Goal: Task Accomplishment & Management: Manage account settings

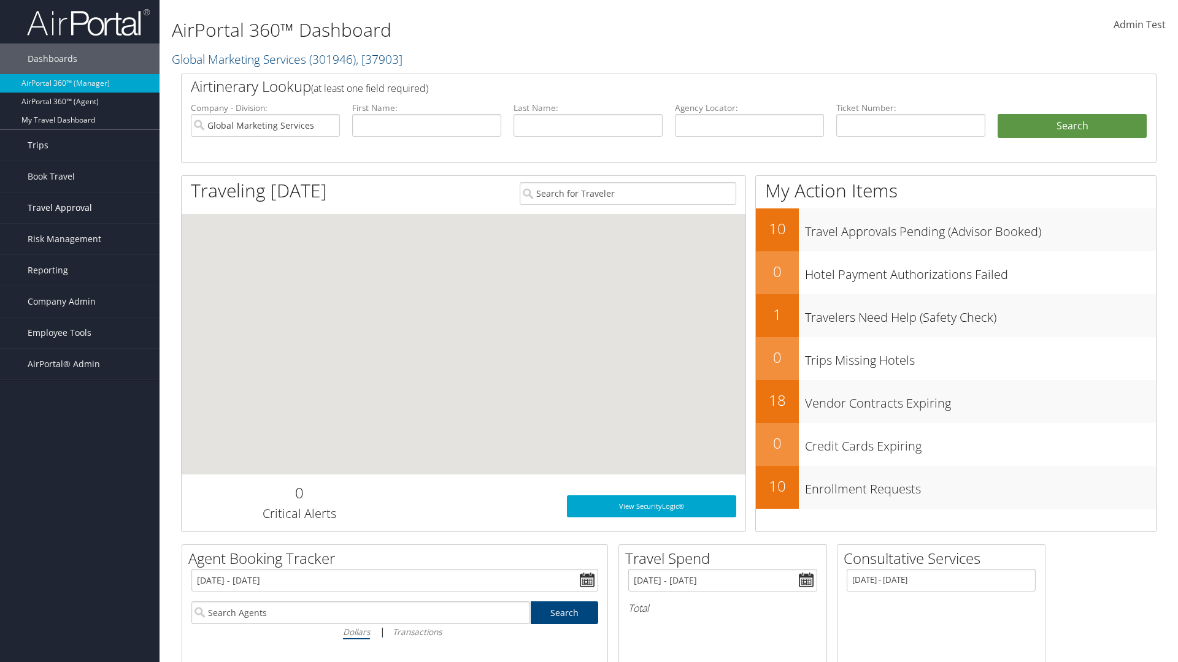
click at [80, 208] on span "Travel Approval" at bounding box center [60, 208] width 64 height 31
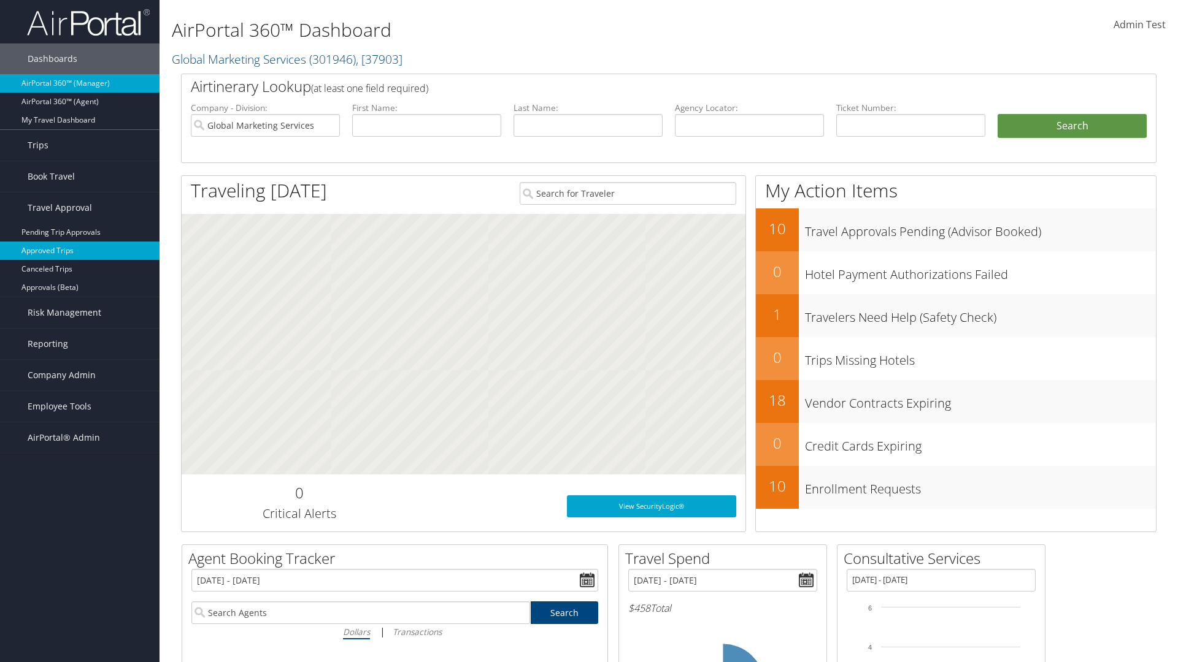
click at [80, 251] on link "Approved Trips" at bounding box center [79, 251] width 159 height 18
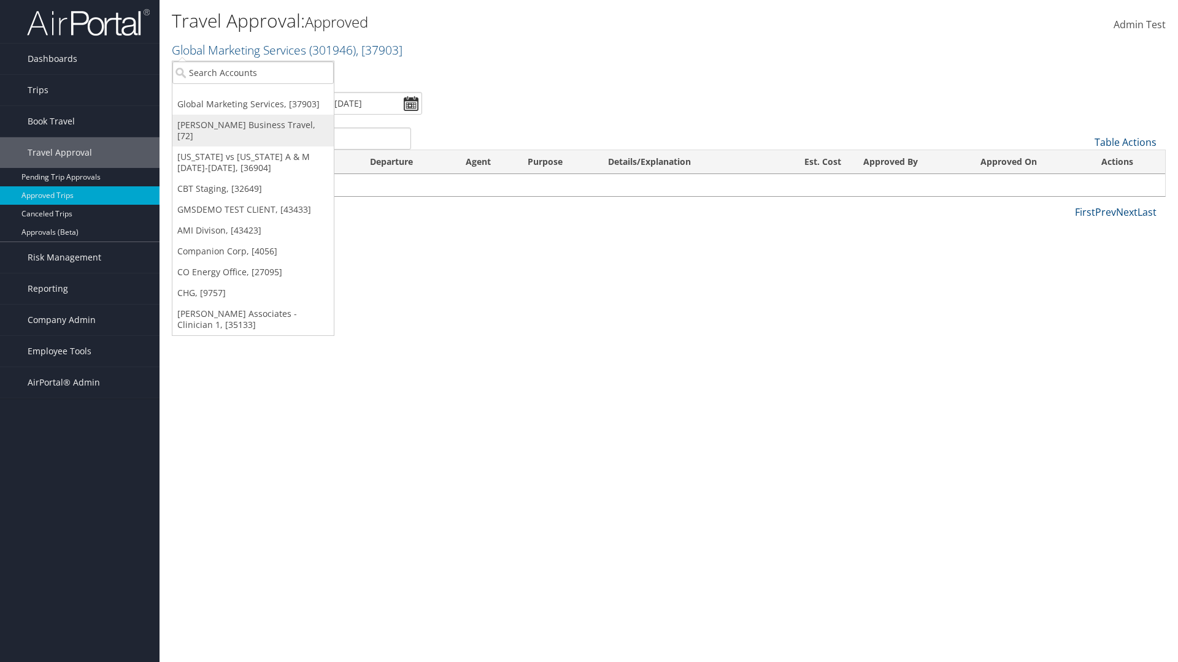
click at [253, 125] on link "[PERSON_NAME] Business Travel, [72]" at bounding box center [252, 131] width 161 height 32
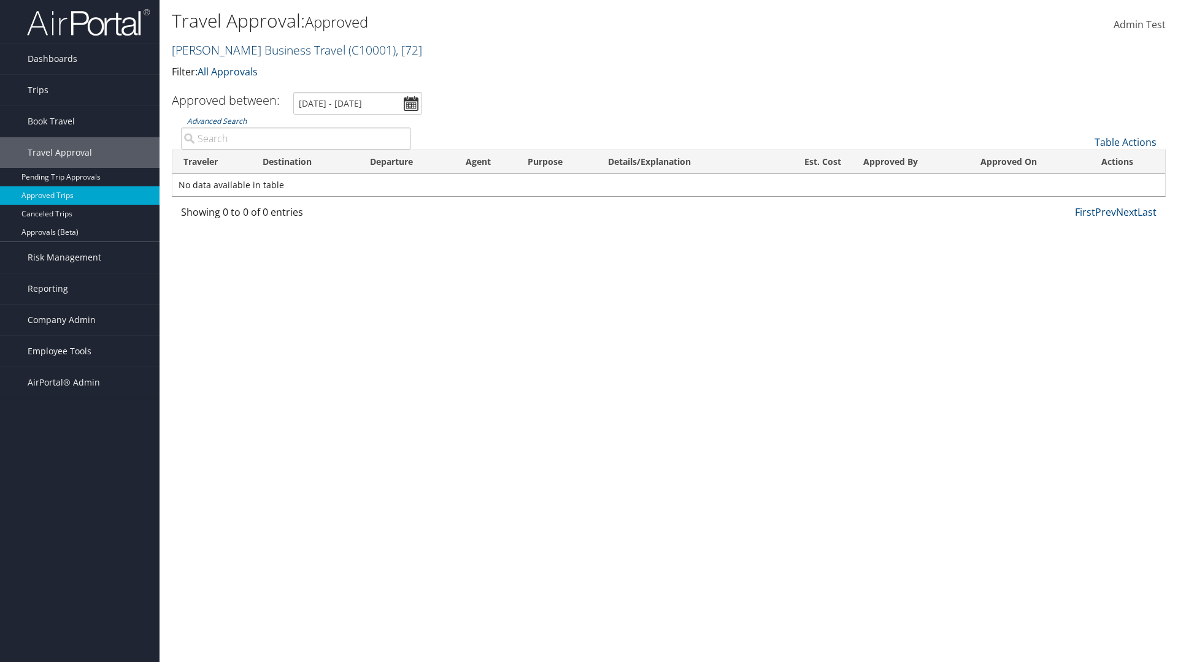
click at [253, 50] on link "Christopherson Business Travel ( C10001 ) , [ 72 ]" at bounding box center [297, 50] width 250 height 17
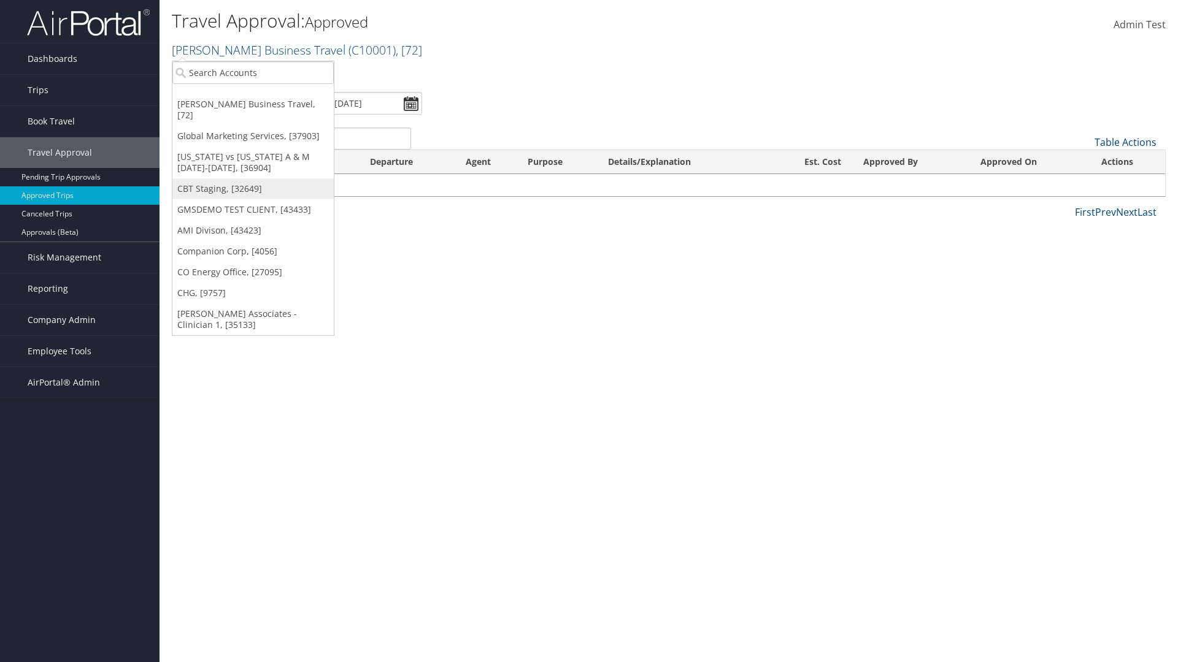
click at [253, 178] on link "CBT Staging, [32649]" at bounding box center [252, 188] width 161 height 21
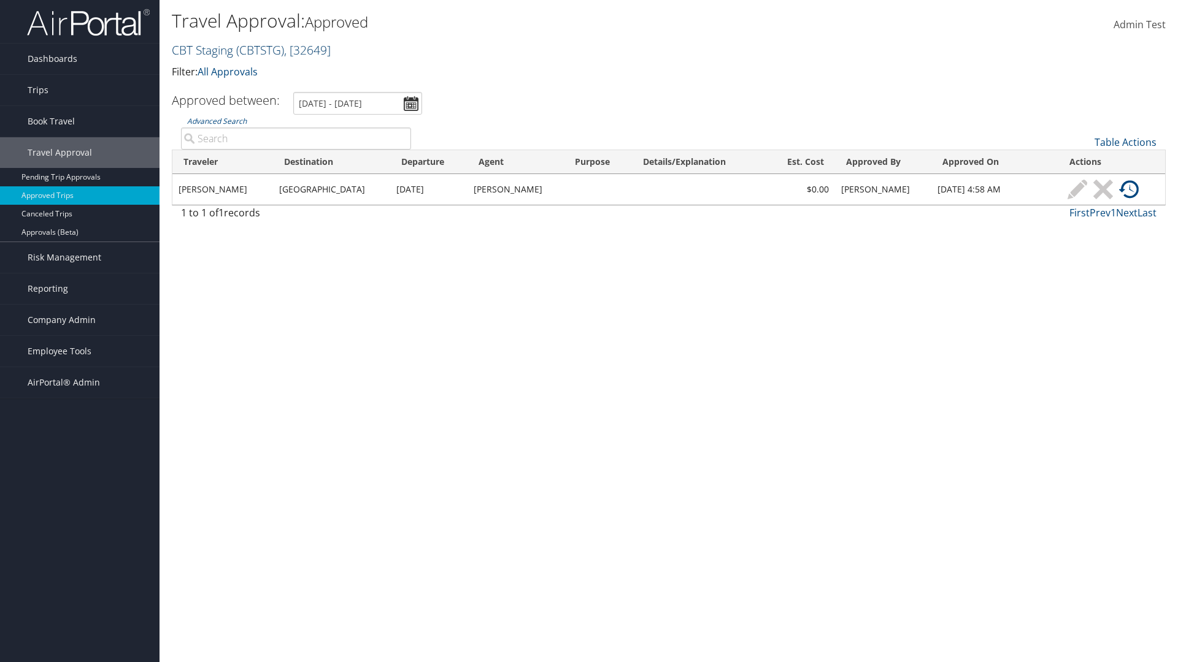
click at [202, 50] on link "CBT Staging ( CBTSTG ) , [ 32649 ]" at bounding box center [251, 50] width 159 height 17
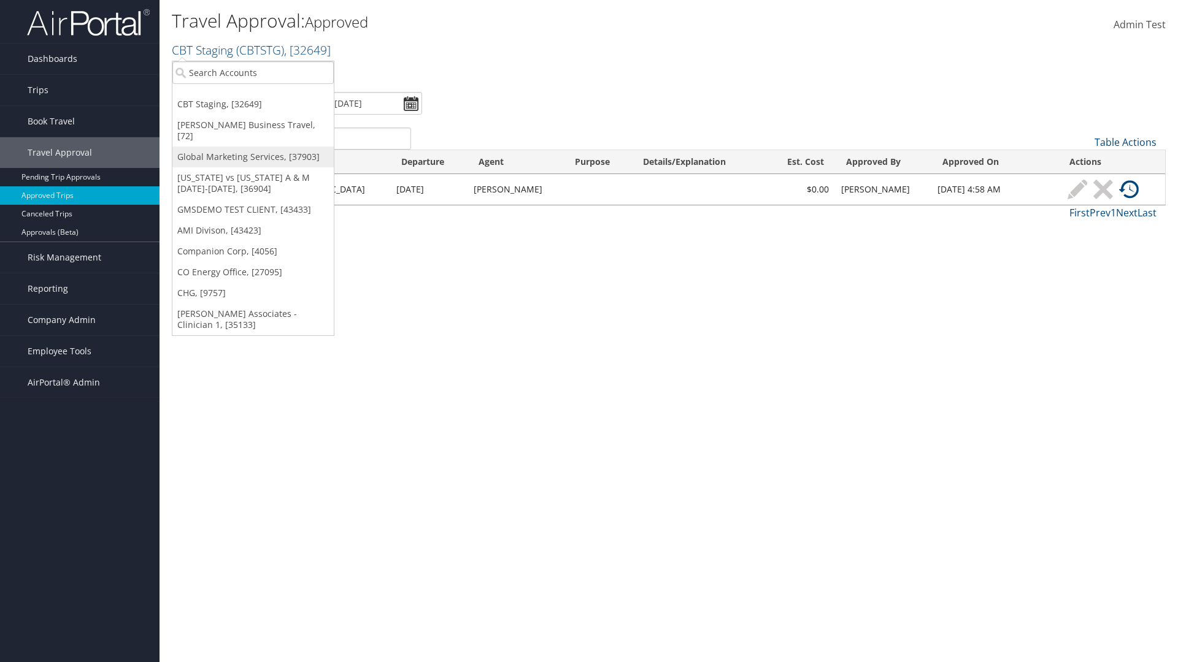
click at [253, 147] on link "Global Marketing Services, [37903]" at bounding box center [252, 157] width 161 height 21
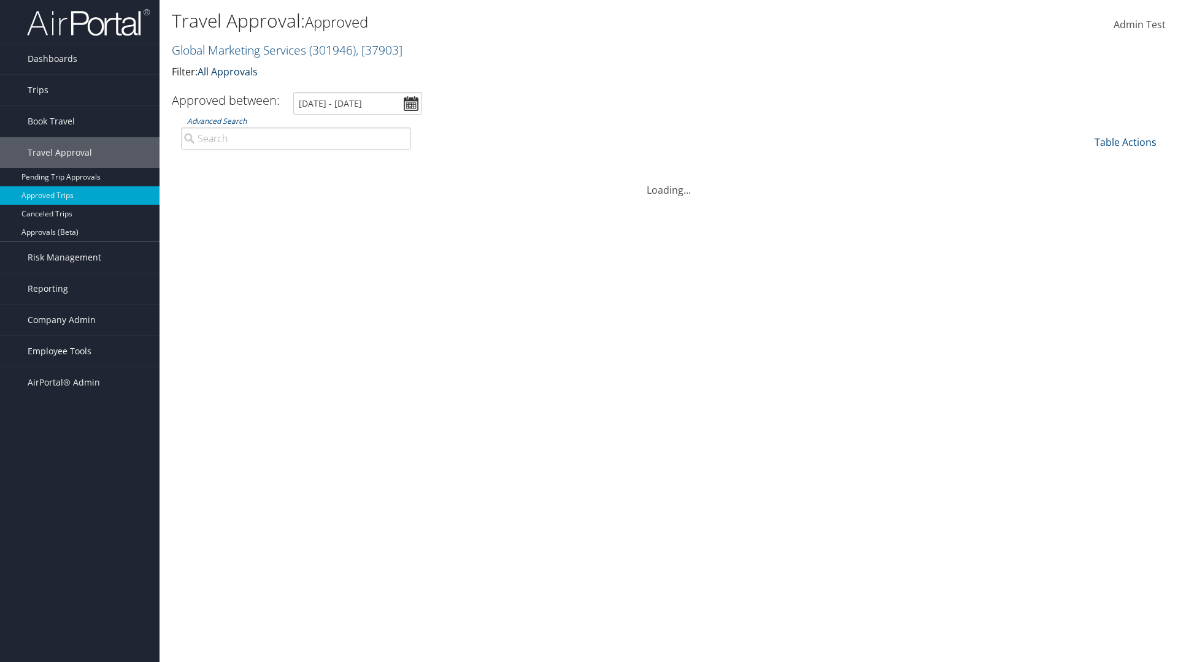
click at [230, 71] on link "All Approvals" at bounding box center [227, 71] width 60 height 13
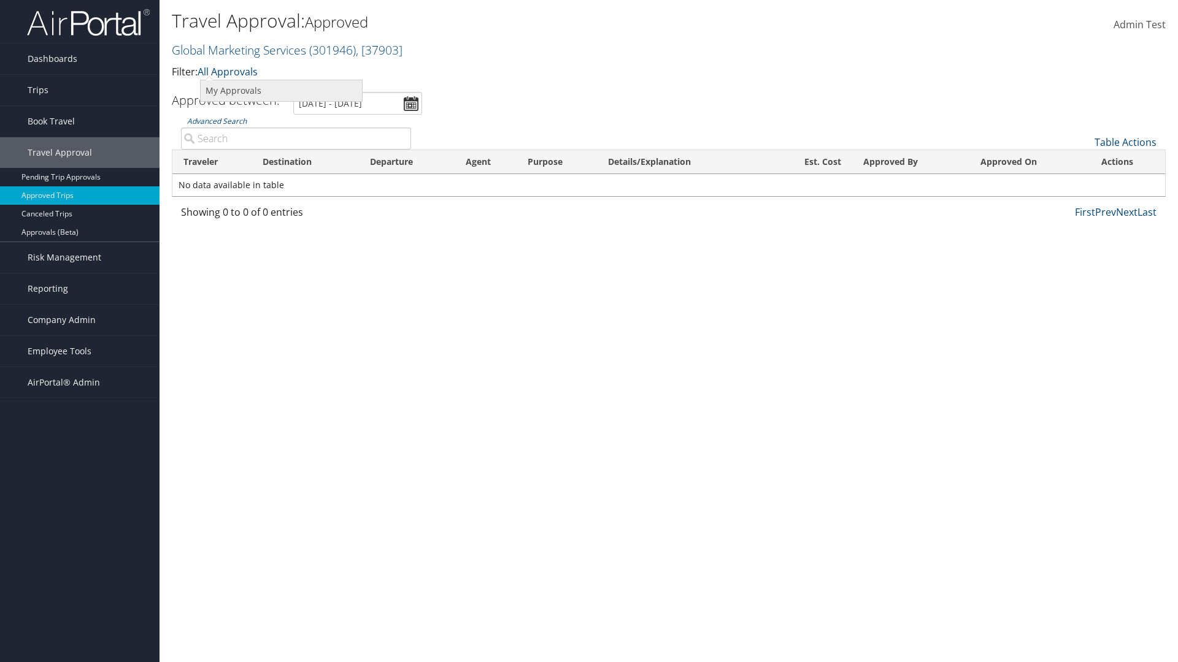
click at [281, 90] on link "My Approvals" at bounding box center [281, 90] width 161 height 21
click at [212, 162] on th "Traveler" at bounding box center [211, 162] width 79 height 24
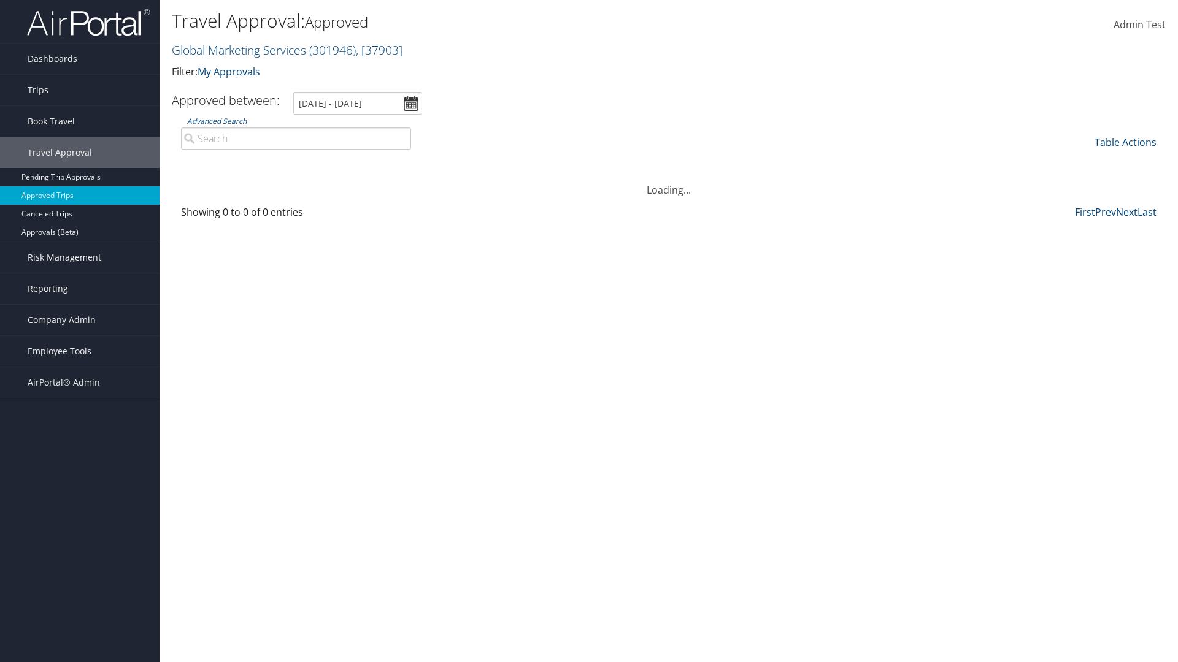
click at [305, 162] on th "Destination" at bounding box center [304, 162] width 107 height 24
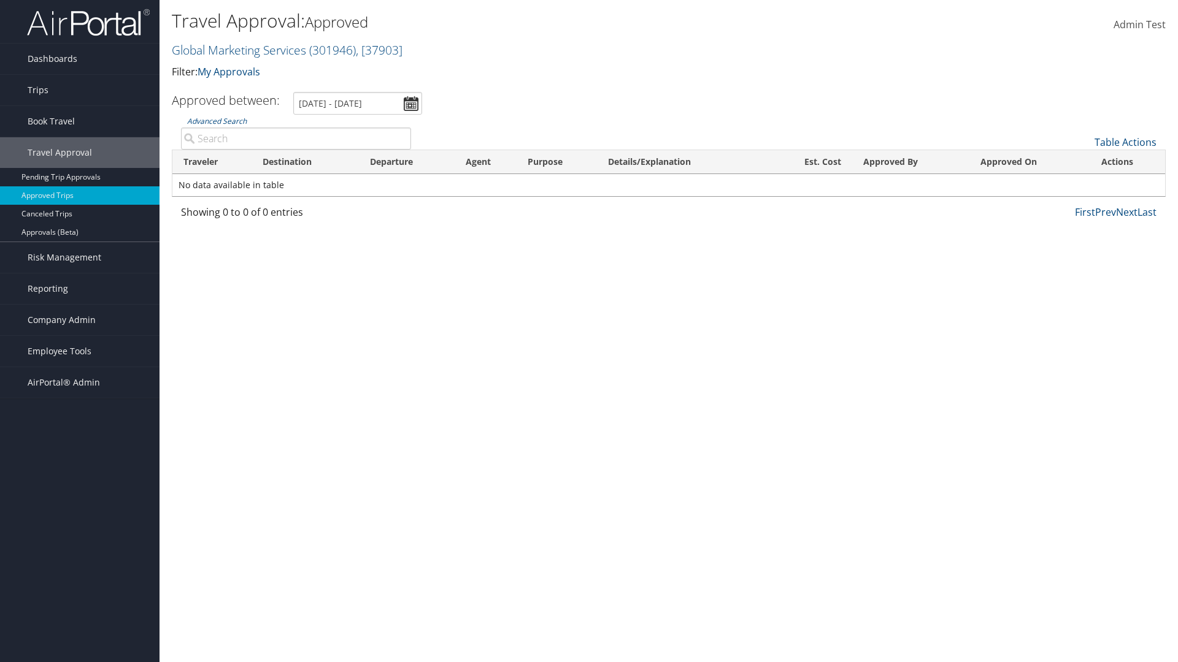
click at [305, 162] on th "Destination" at bounding box center [304, 162] width 107 height 24
click at [407, 162] on th "Departure" at bounding box center [407, 162] width 96 height 24
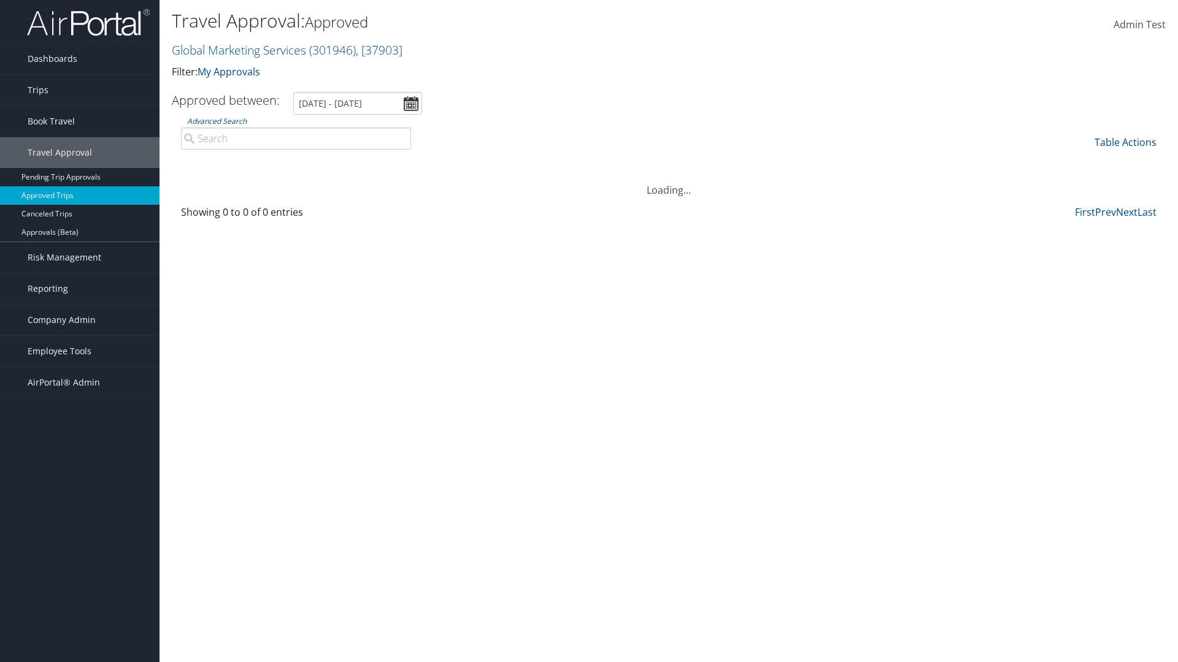
click at [810, 162] on th "Est. Cost" at bounding box center [810, 162] width 84 height 24
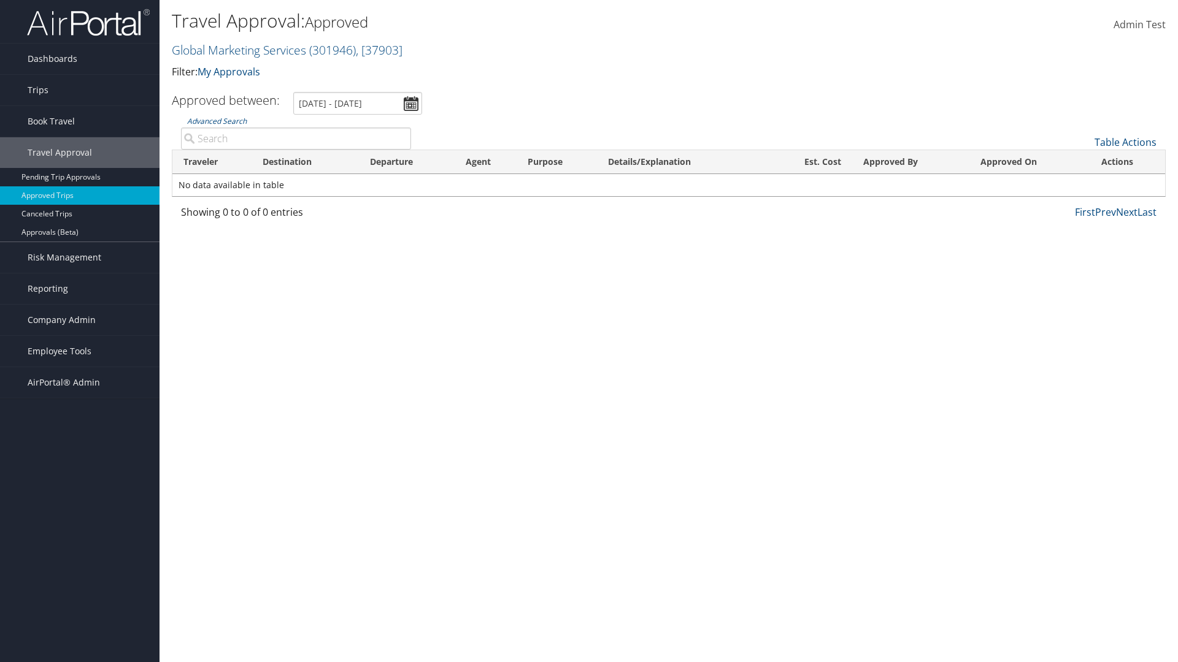
click at [810, 162] on th "Est. Cost" at bounding box center [810, 162] width 84 height 24
click at [910, 162] on th "Approved By" at bounding box center [911, 162] width 118 height 24
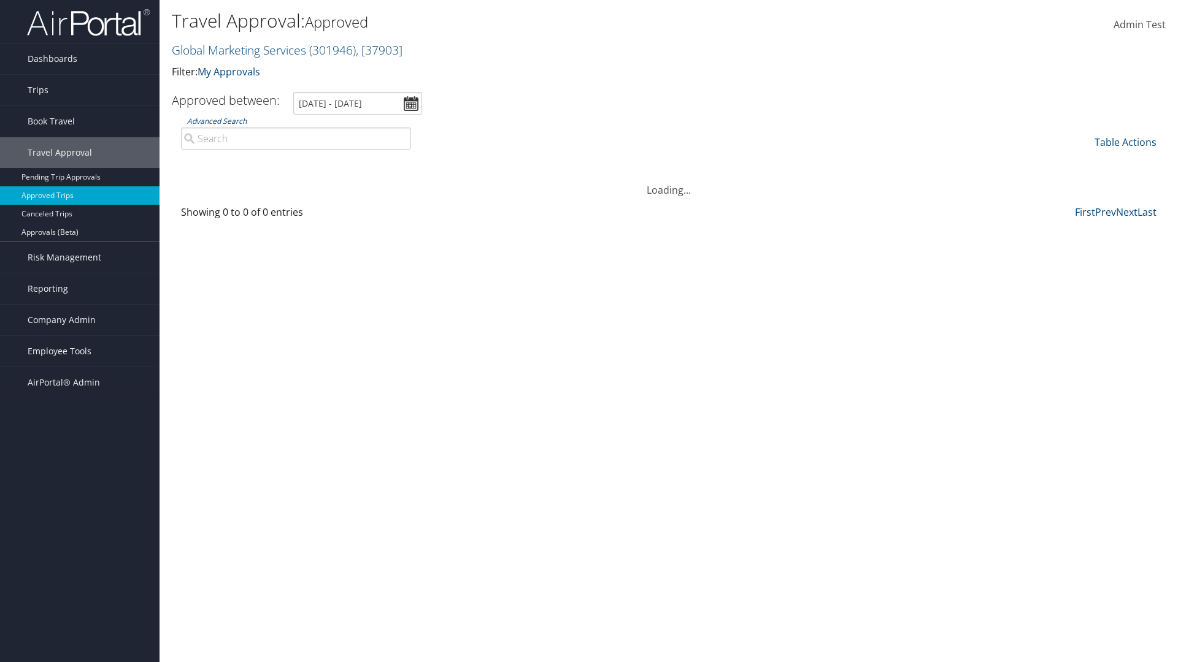
click at [1029, 162] on th "Approved On" at bounding box center [1029, 162] width 121 height 24
click at [1125, 142] on link "Table Actions" at bounding box center [1125, 142] width 62 height 13
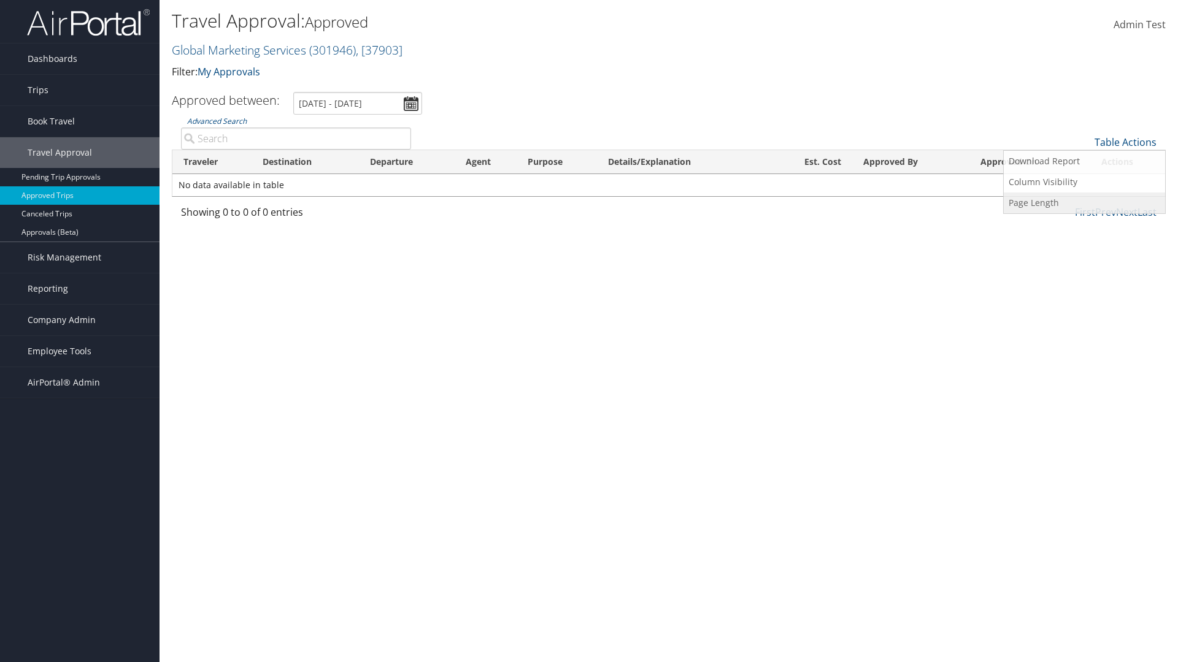
click at [1084, 203] on link "Page Length" at bounding box center [1083, 203] width 161 height 21
click at [1084, 183] on link "25" at bounding box center [1083, 183] width 161 height 21
click at [1125, 142] on link "Table Actions" at bounding box center [1125, 142] width 62 height 13
click at [1084, 203] on link "Page Length" at bounding box center [1083, 203] width 161 height 21
